Goal: Find specific page/section: Find specific page/section

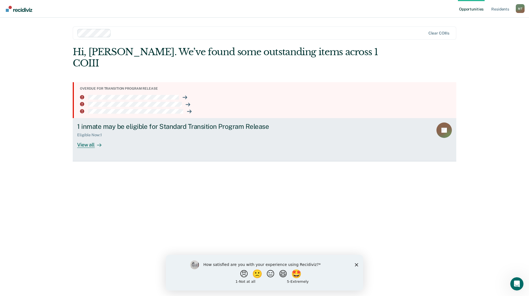
click at [89, 137] on div "View all" at bounding box center [92, 142] width 31 height 11
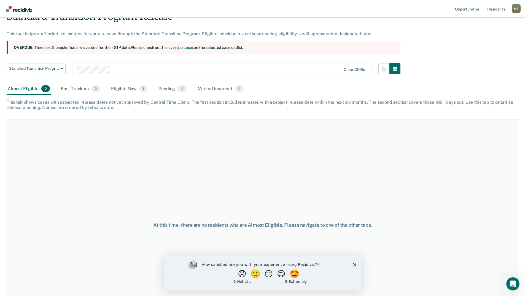
scroll to position [62, 0]
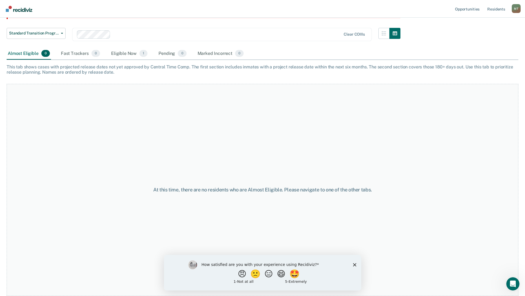
click at [353, 264] on icon "Close survey" at bounding box center [354, 263] width 3 height 3
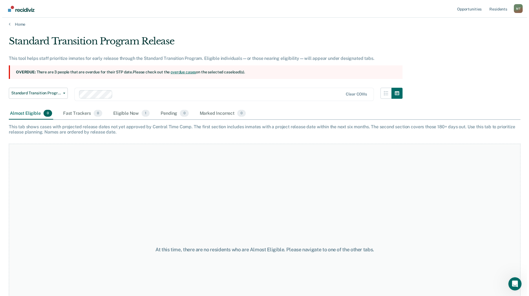
scroll to position [0, 0]
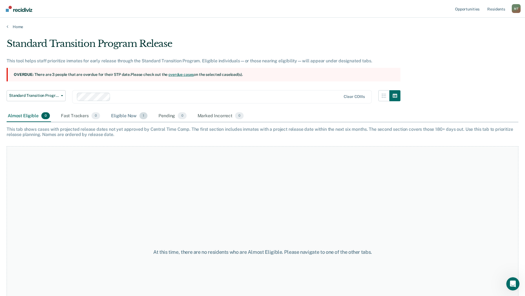
click at [124, 116] on div "Eligible Now 1" at bounding box center [129, 116] width 39 height 12
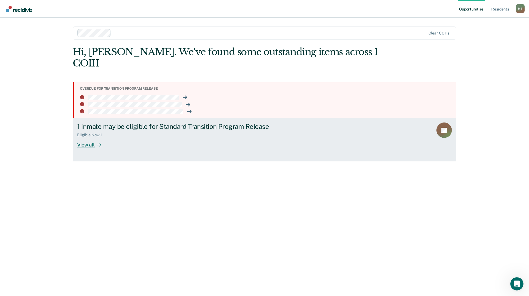
click at [89, 137] on div "View all" at bounding box center [92, 142] width 31 height 11
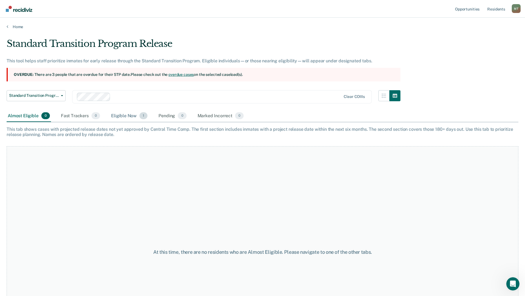
click at [126, 118] on div "Eligible Now 1" at bounding box center [129, 116] width 39 height 12
